Goal: Task Accomplishment & Management: Use online tool/utility

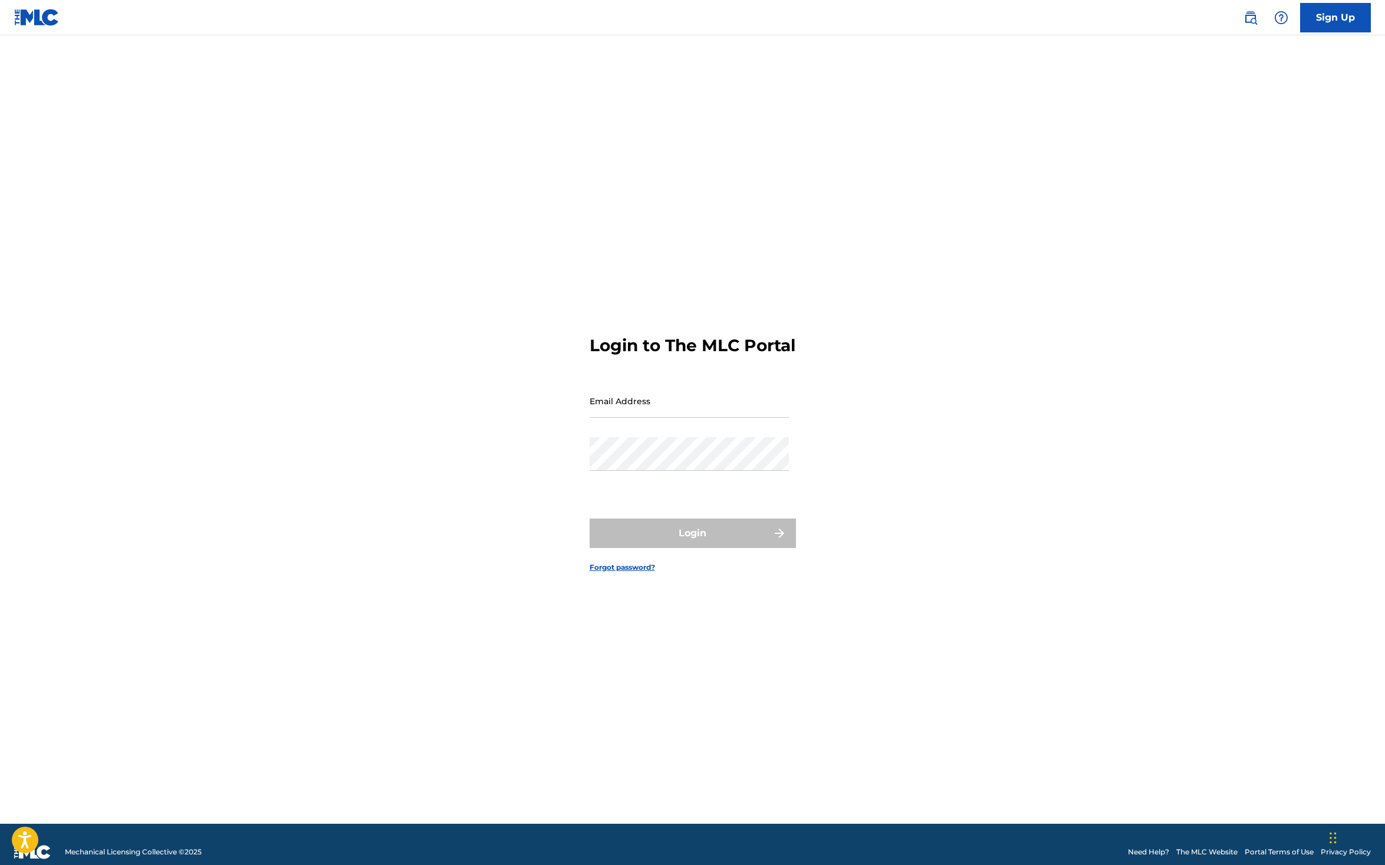
click at [656, 401] on input "Email Address" at bounding box center [688, 401] width 199 height 34
type input "[EMAIL_ADDRESS][DOMAIN_NAME]"
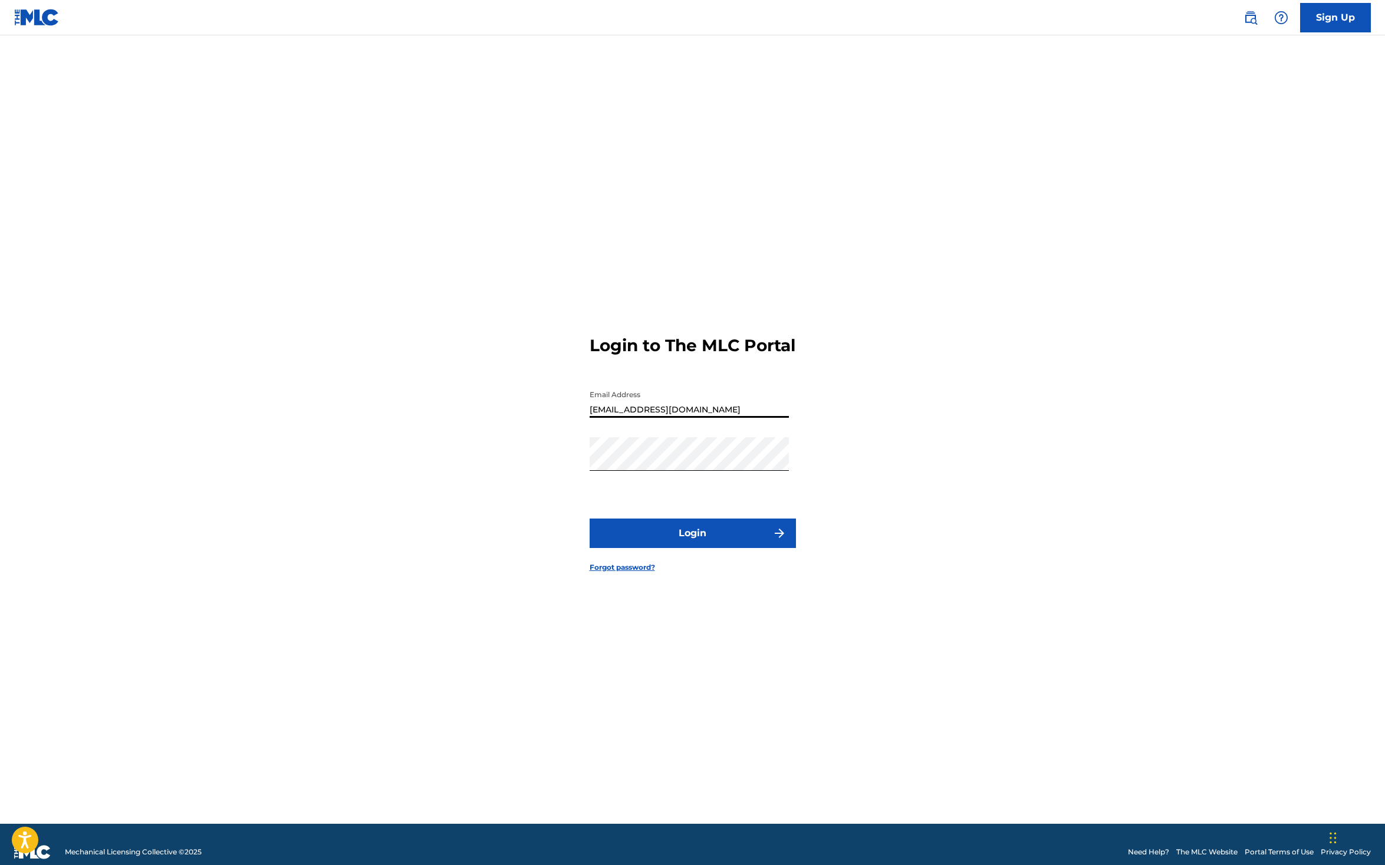
click at [671, 538] on button "Login" at bounding box center [692, 533] width 206 height 29
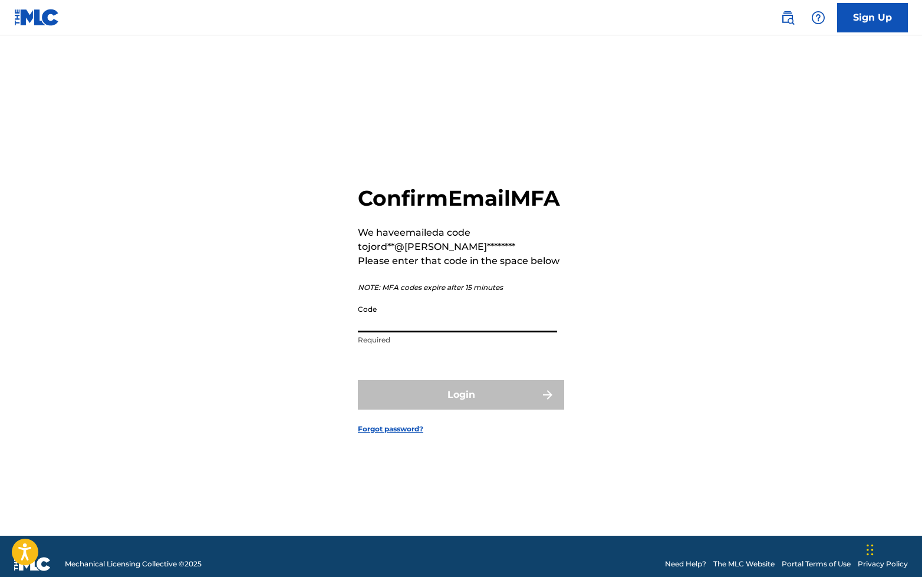
click at [430, 332] on input "Code" at bounding box center [457, 316] width 199 height 34
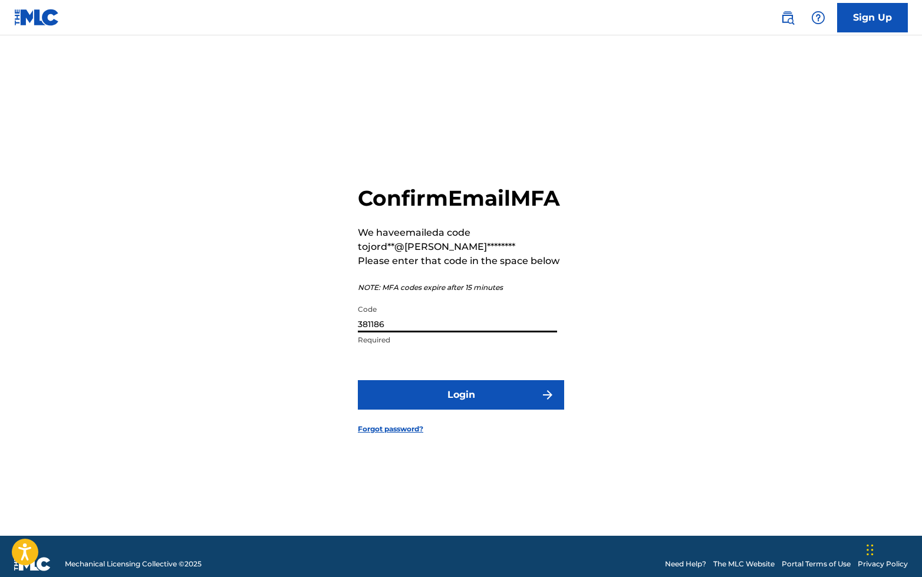
type input "381186"
click at [414, 410] on button "Login" at bounding box center [461, 394] width 206 height 29
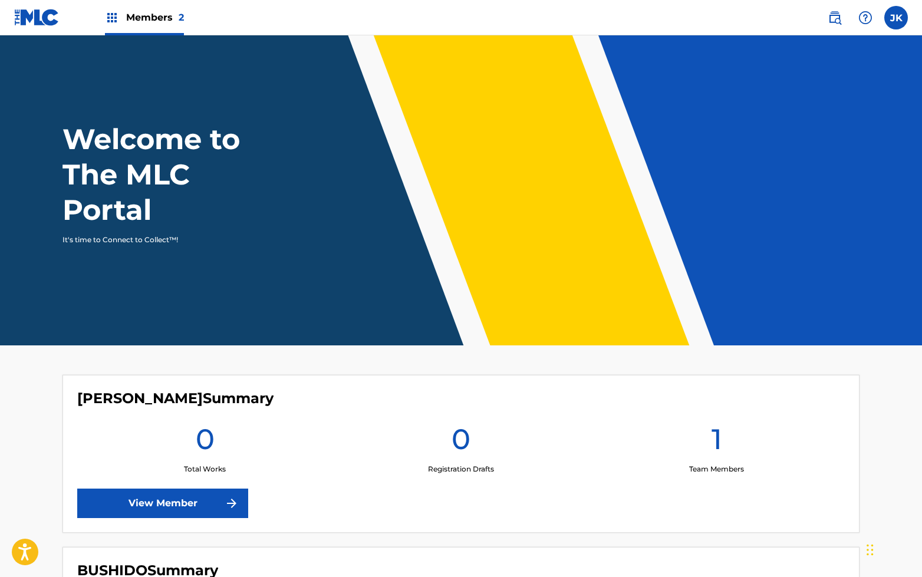
click at [116, 18] on img at bounding box center [112, 18] width 14 height 14
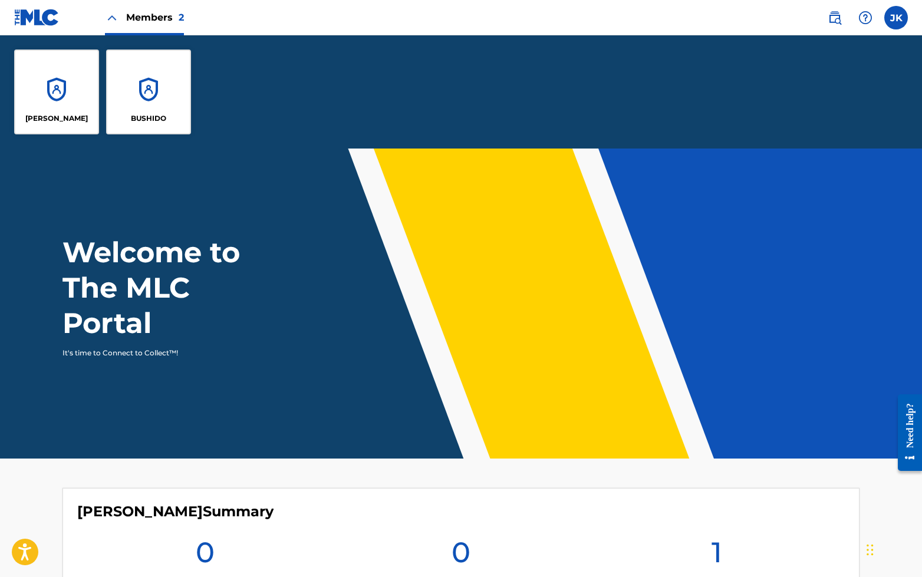
click at [134, 81] on div "BUSHIDO" at bounding box center [148, 92] width 85 height 85
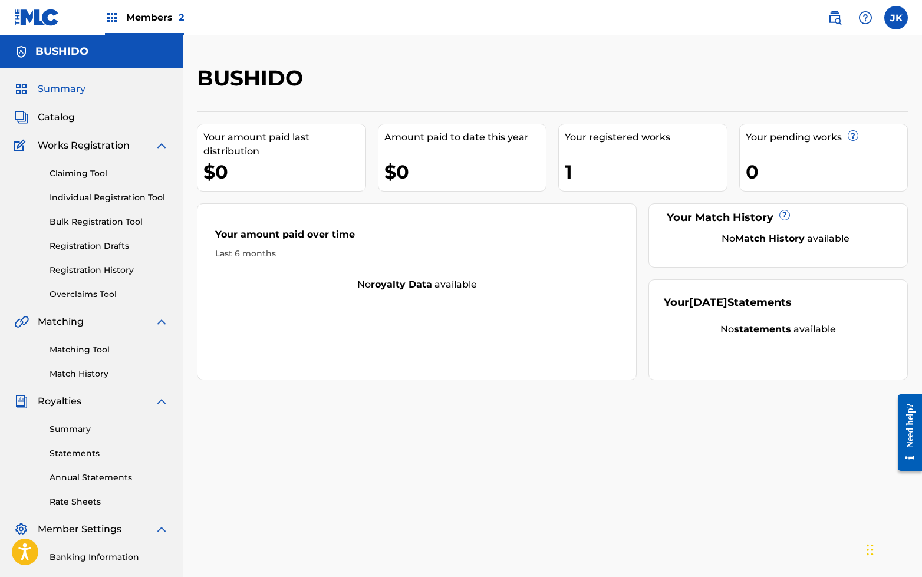
click at [85, 172] on link "Claiming Tool" at bounding box center [109, 173] width 119 height 12
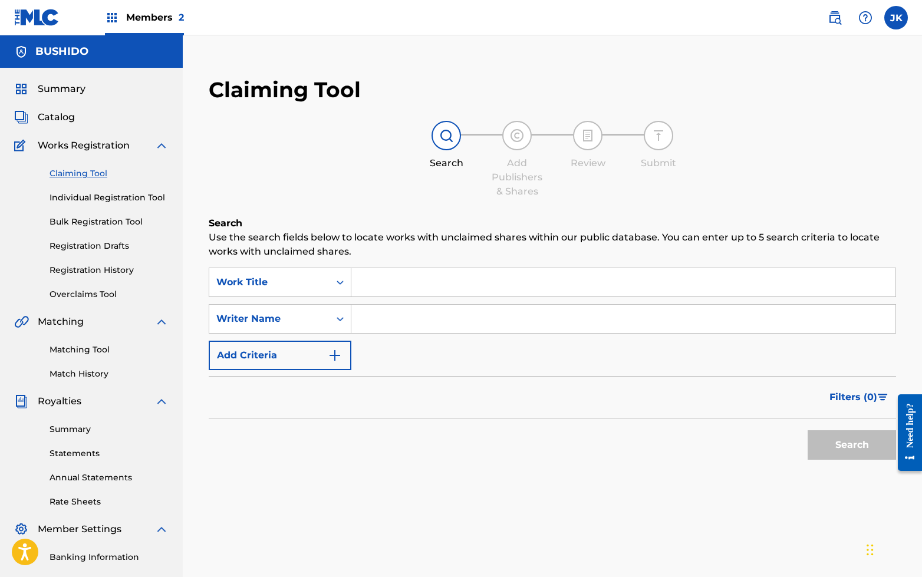
click at [418, 313] on input "Search Form" at bounding box center [623, 319] width 544 height 28
type input "[PERSON_NAME]"
click at [808, 430] on button "Search" at bounding box center [852, 444] width 88 height 29
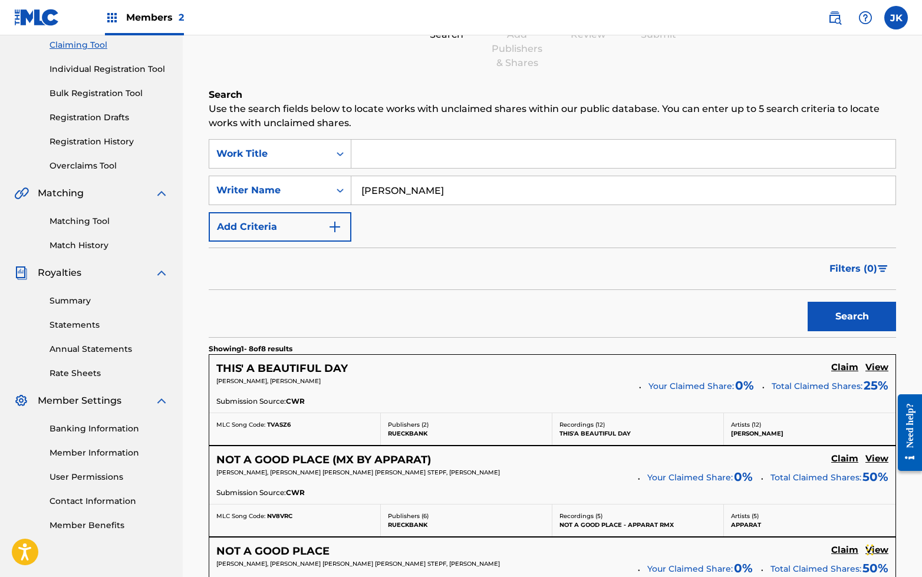
scroll to position [219, 0]
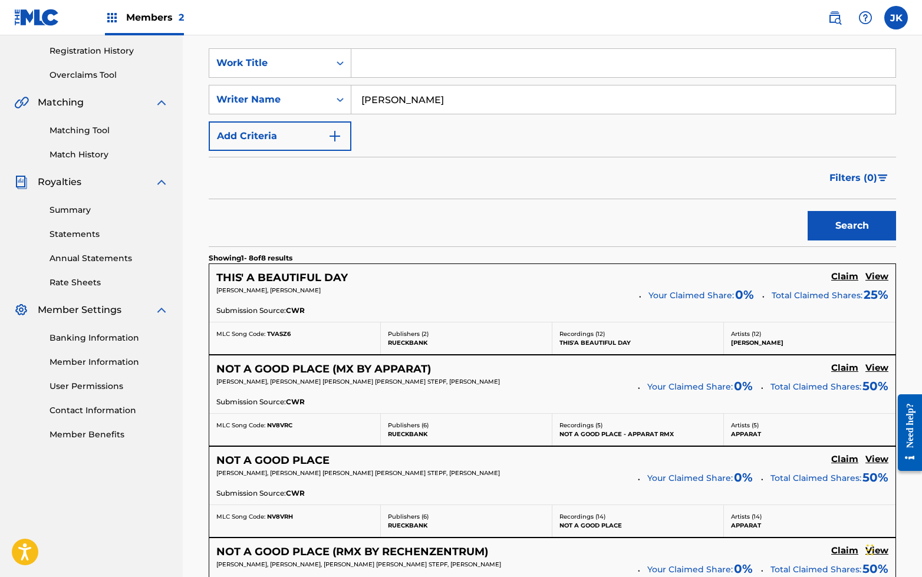
click at [879, 276] on h5 "View" at bounding box center [876, 276] width 23 height 11
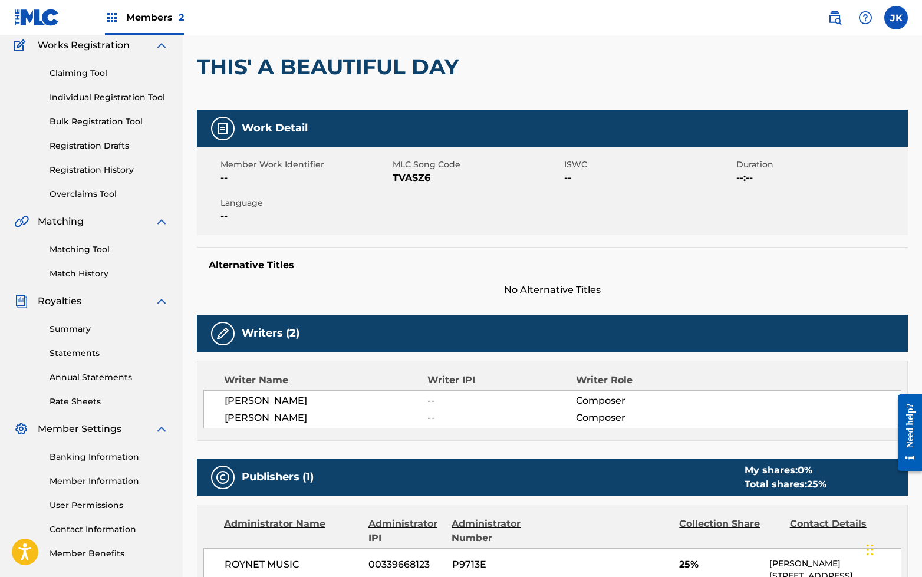
scroll to position [110, 0]
